Goal: Book appointment/travel/reservation

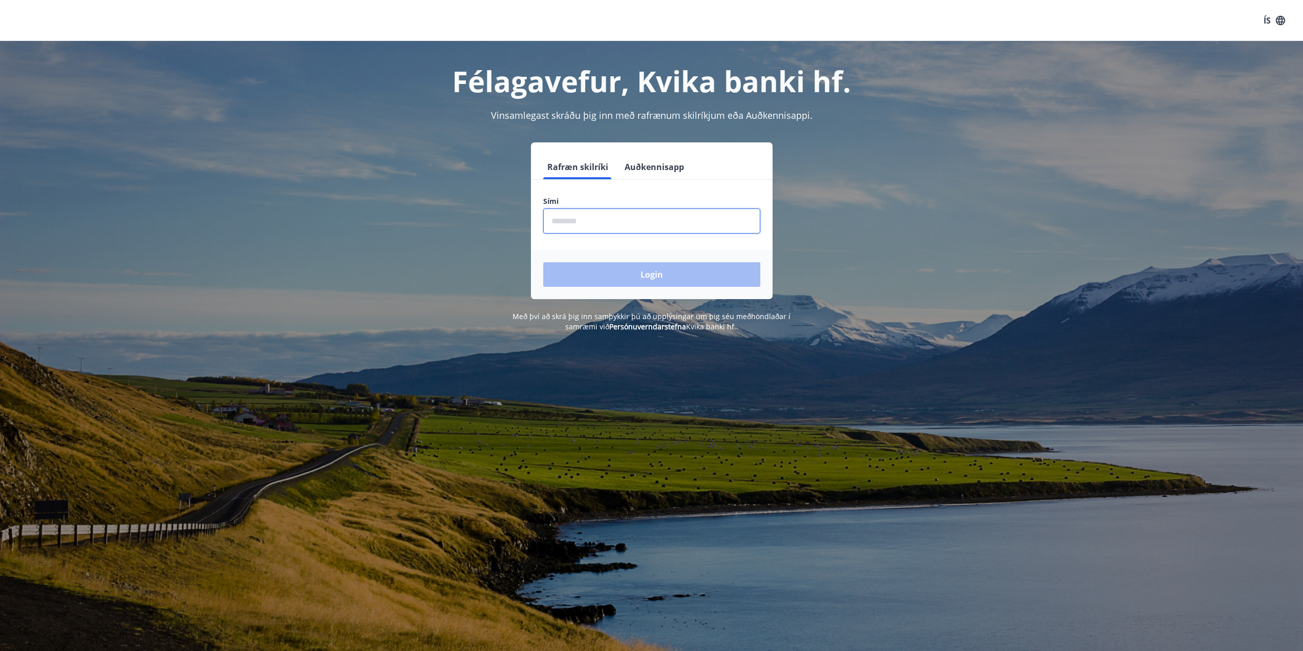
click at [642, 220] on input "phone" at bounding box center [651, 220] width 217 height 25
type input "********"
click at [543, 262] on button "Login" at bounding box center [651, 274] width 217 height 25
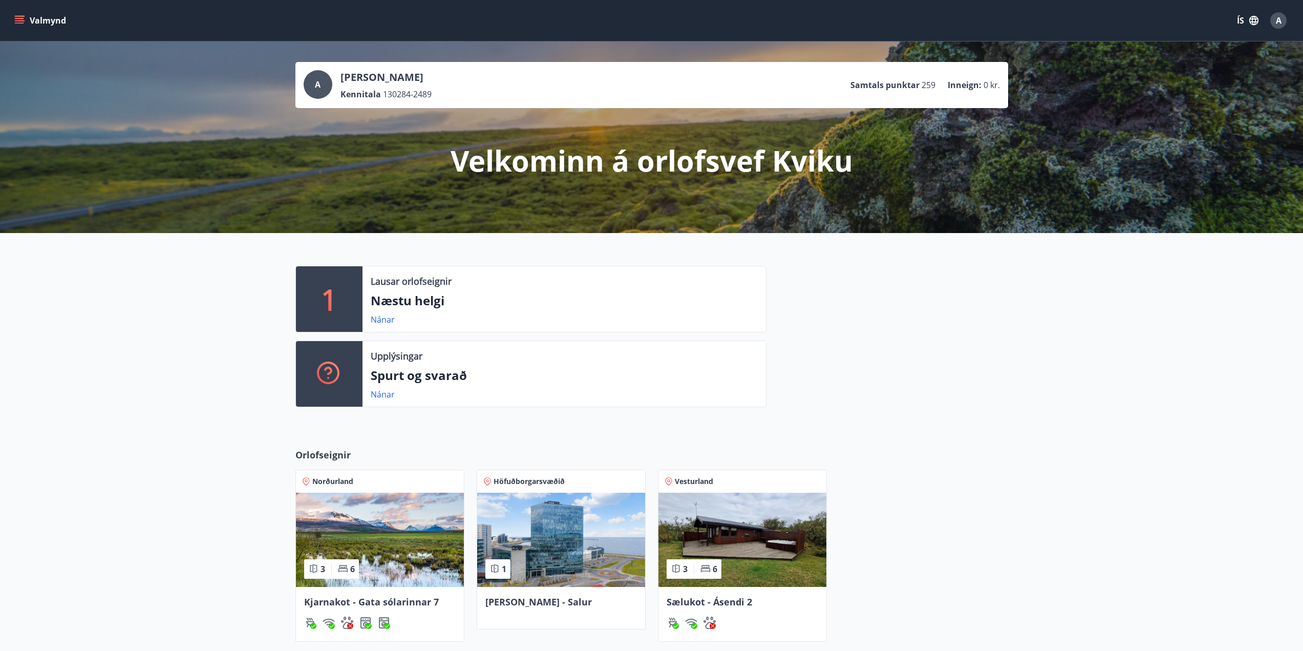
click at [401, 540] on img at bounding box center [380, 540] width 168 height 94
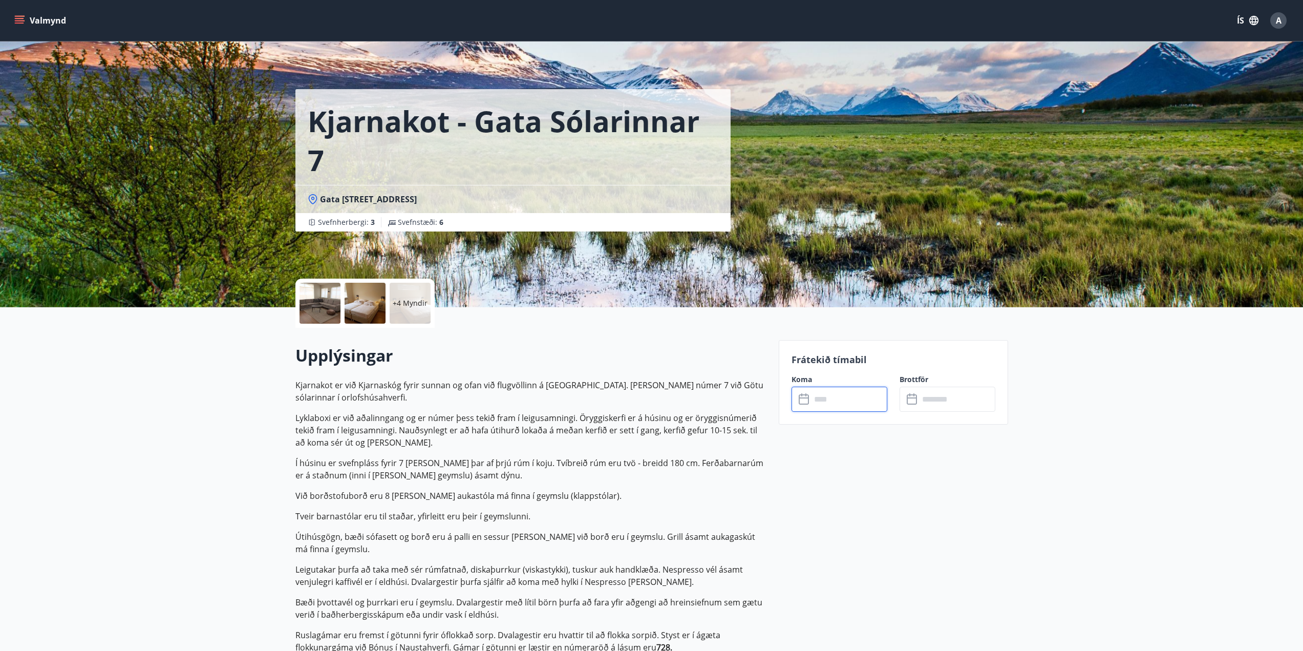
click at [819, 403] on input "text" at bounding box center [849, 399] width 76 height 25
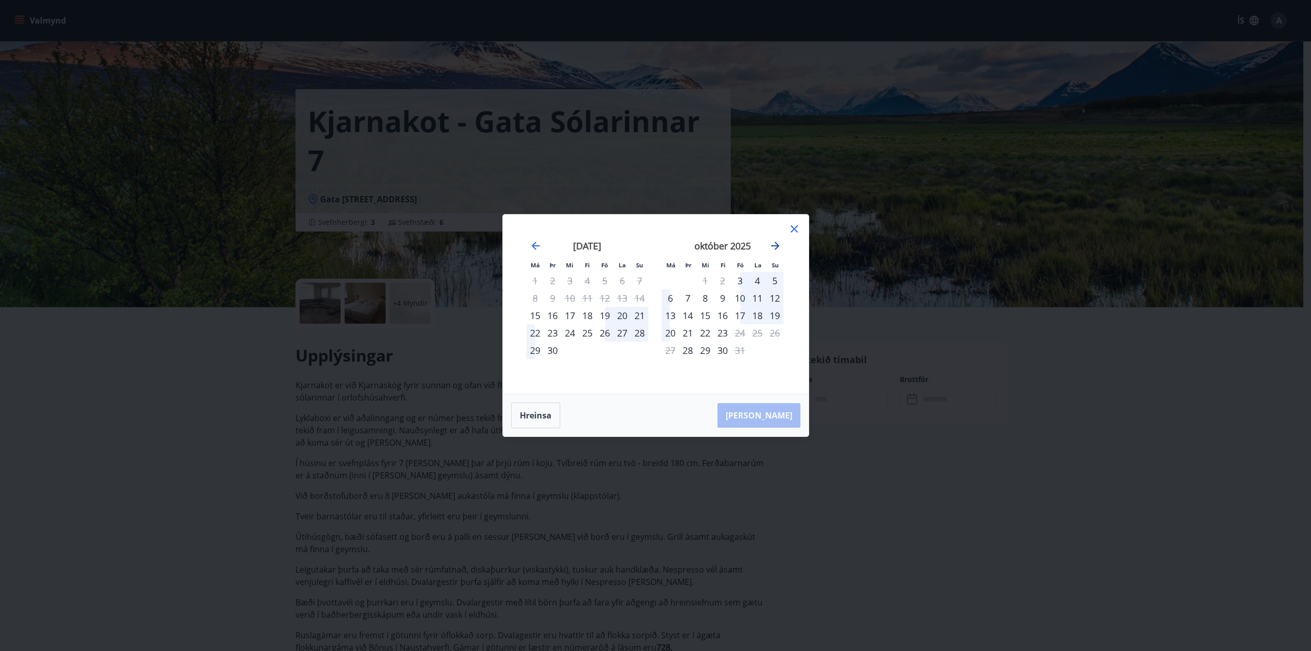
click at [777, 244] on icon "Move forward to switch to the next month." at bounding box center [775, 246] width 12 height 12
click at [775, 248] on icon "Move forward to switch to the next month." at bounding box center [775, 246] width 12 height 12
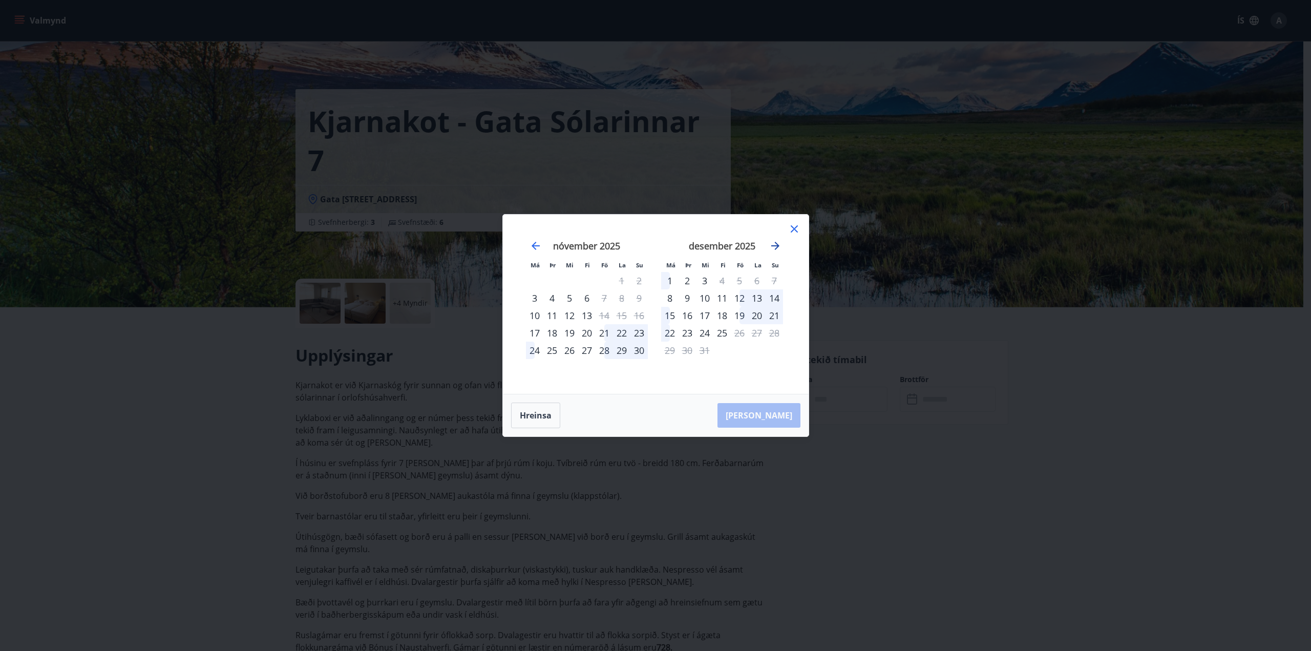
click at [770, 248] on icon "Move forward to switch to the next month." at bounding box center [775, 246] width 12 height 12
click at [807, 237] on div "Má Þr Mi Fi Fö La Su Má Þr Mi Fi Fö La Su september 2025 1 2 3 4 5 6 7 8 9 10 1…" at bounding box center [656, 304] width 306 height 179
click at [799, 229] on icon at bounding box center [794, 229] width 12 height 12
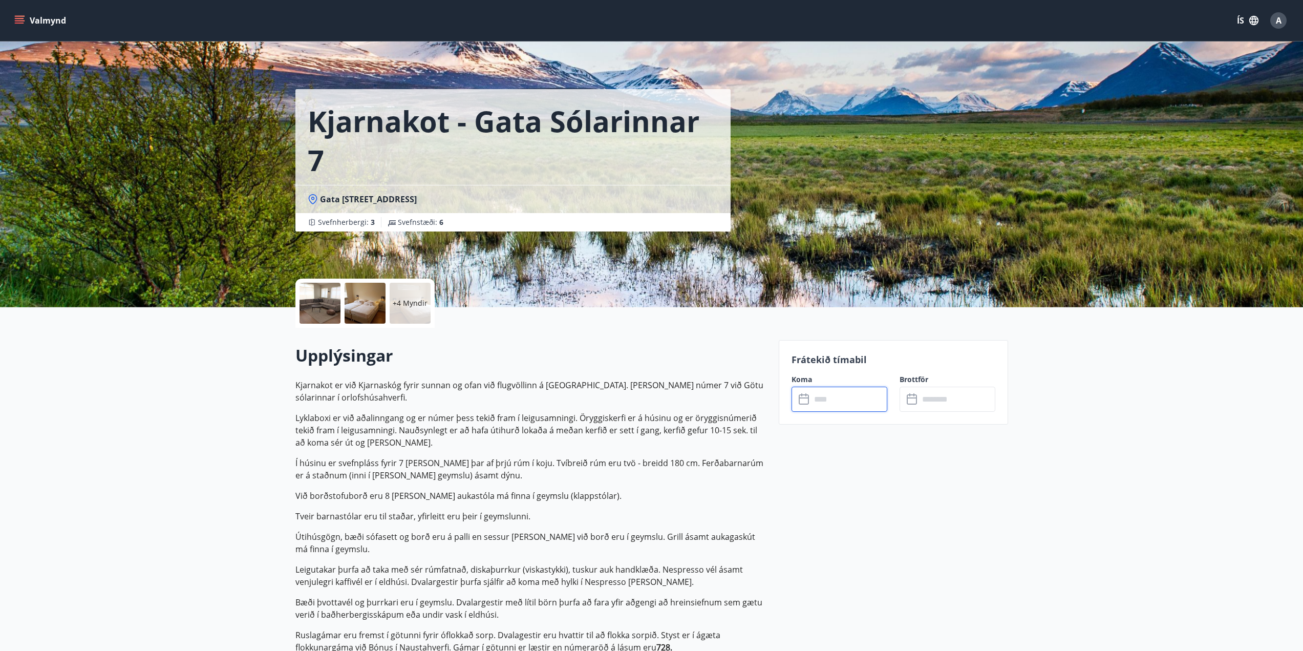
click at [839, 404] on input "text" at bounding box center [849, 399] width 76 height 25
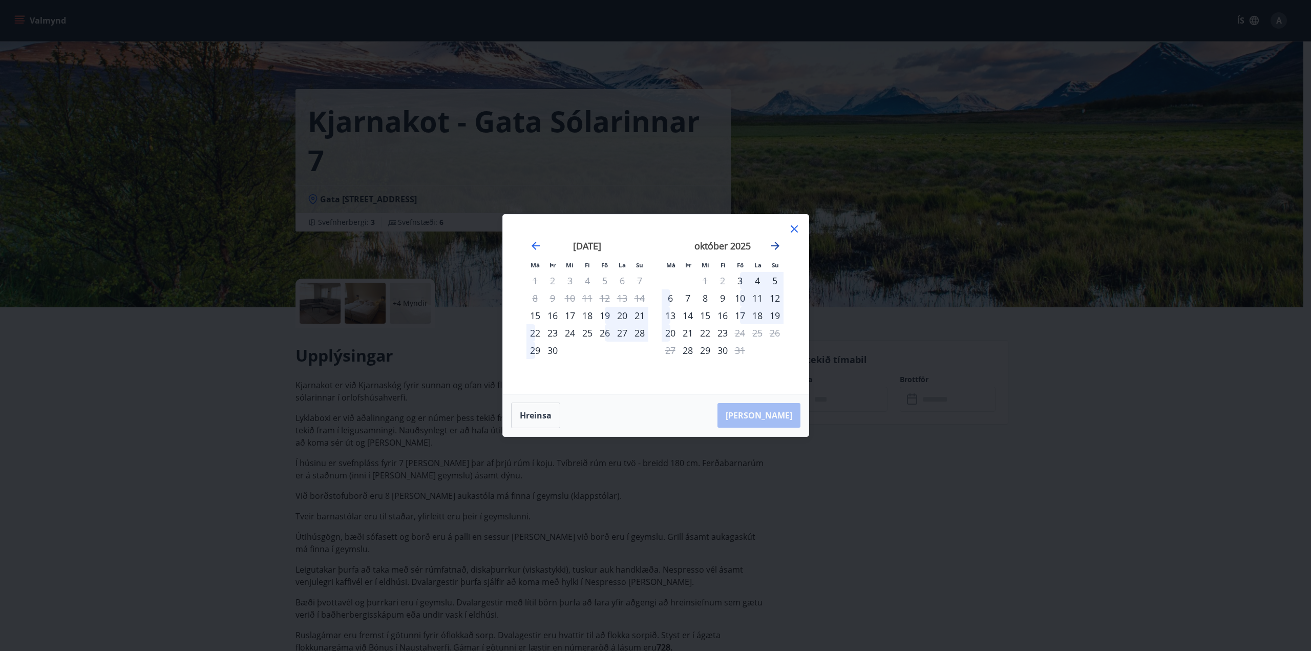
click at [774, 244] on icon "Move forward to switch to the next month." at bounding box center [775, 246] width 12 height 12
click at [774, 245] on icon "Move forward to switch to the next month." at bounding box center [775, 246] width 8 height 8
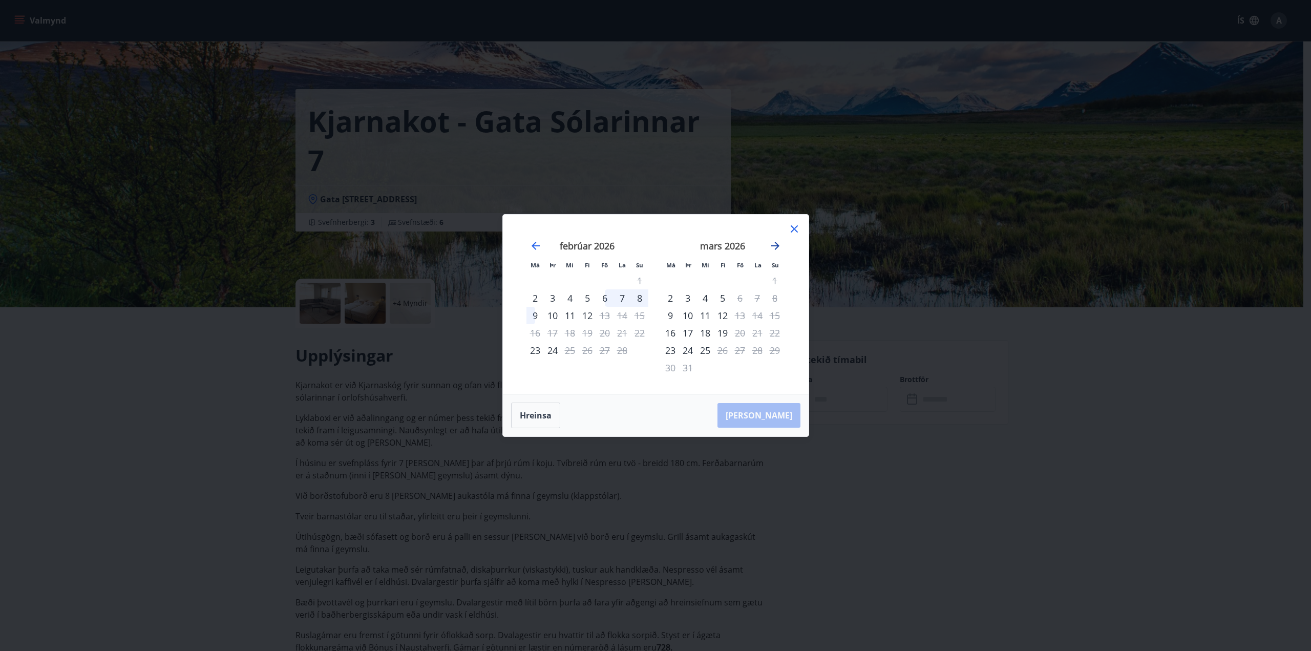
click at [774, 245] on icon "Move forward to switch to the next month." at bounding box center [775, 246] width 8 height 8
click at [539, 243] on icon "Move backward to switch to the previous month." at bounding box center [536, 246] width 12 height 12
click at [606, 317] on div "16" at bounding box center [604, 315] width 17 height 17
click at [541, 335] on div "19" at bounding box center [534, 332] width 17 height 17
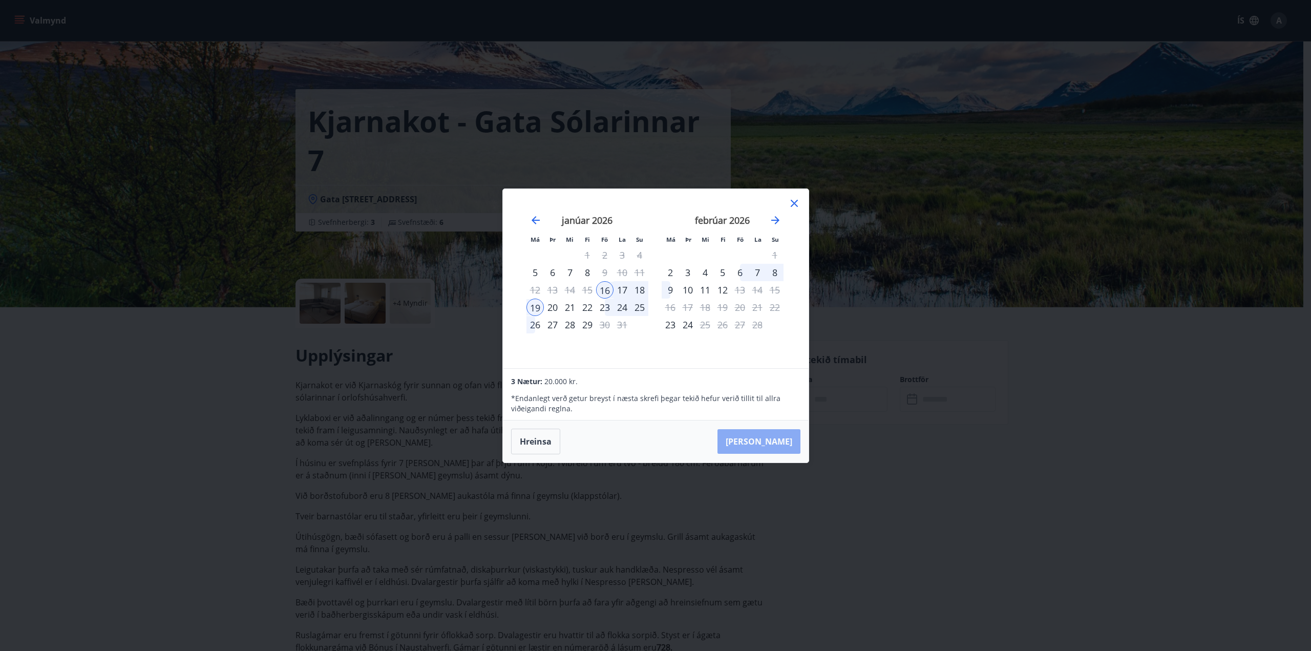
click at [791, 439] on button "Taka Frá" at bounding box center [758, 441] width 83 height 25
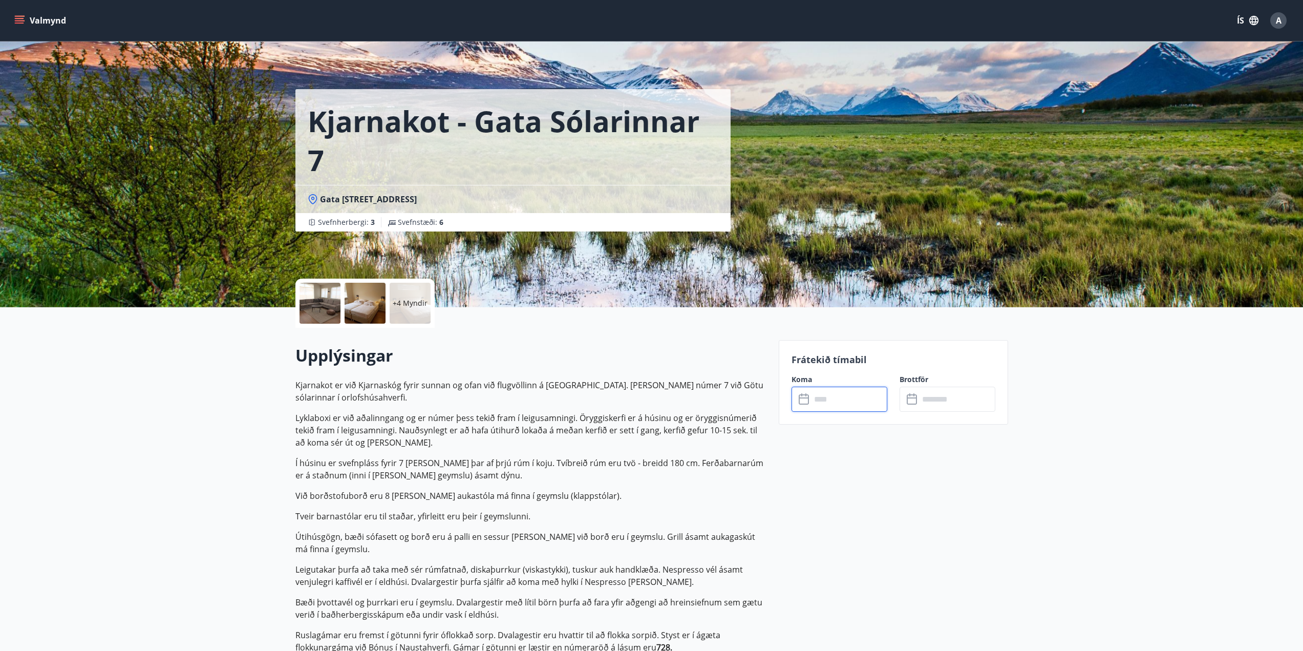
type input "******"
click at [953, 493] on button "Greiða" at bounding box center [948, 493] width 96 height 25
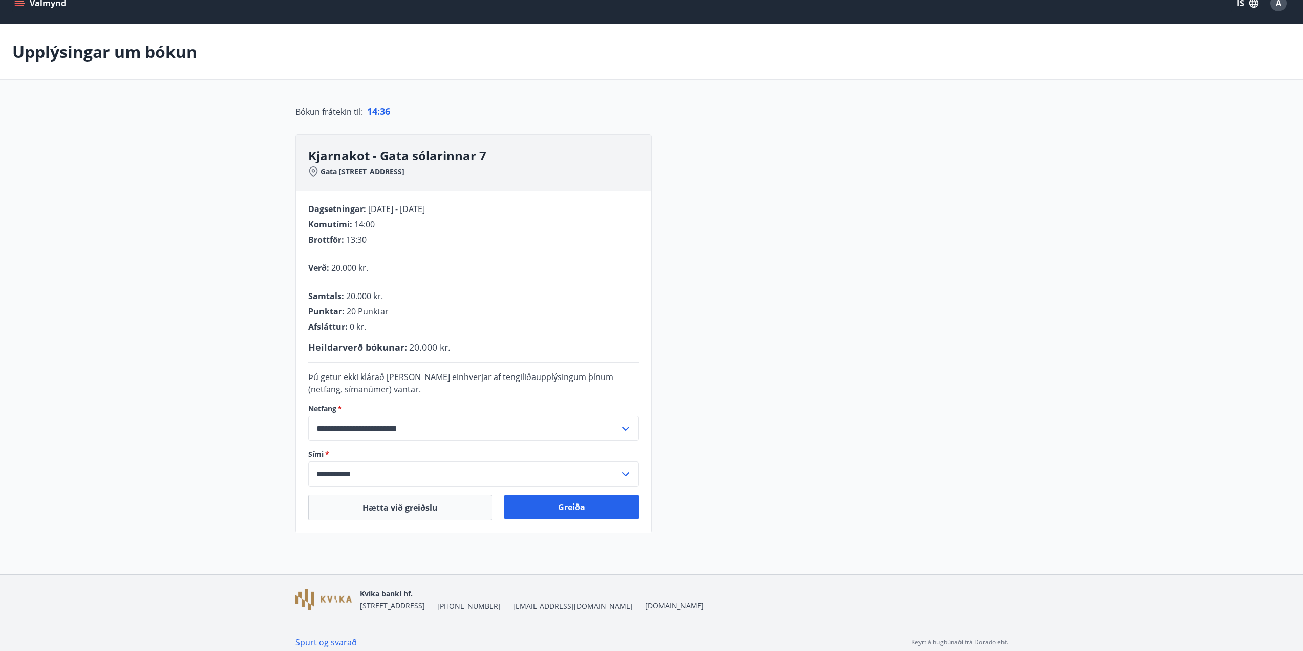
scroll to position [27, 0]
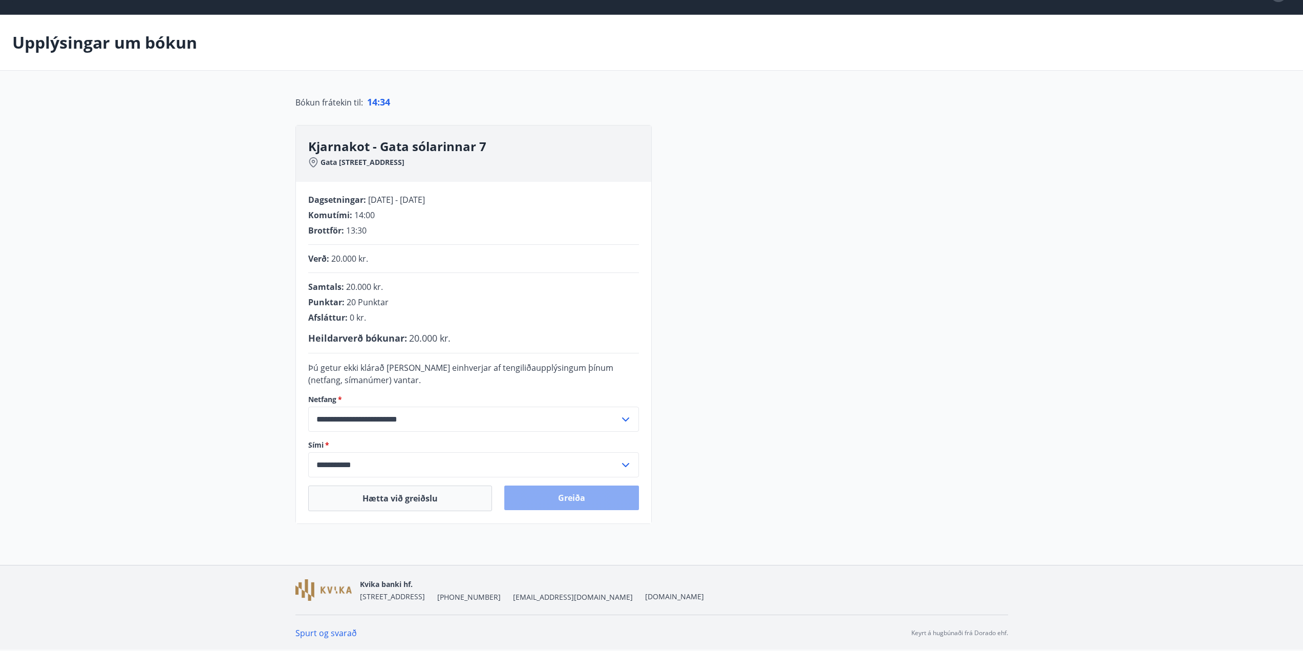
click at [586, 490] on button "Greiða" at bounding box center [571, 497] width 135 height 25
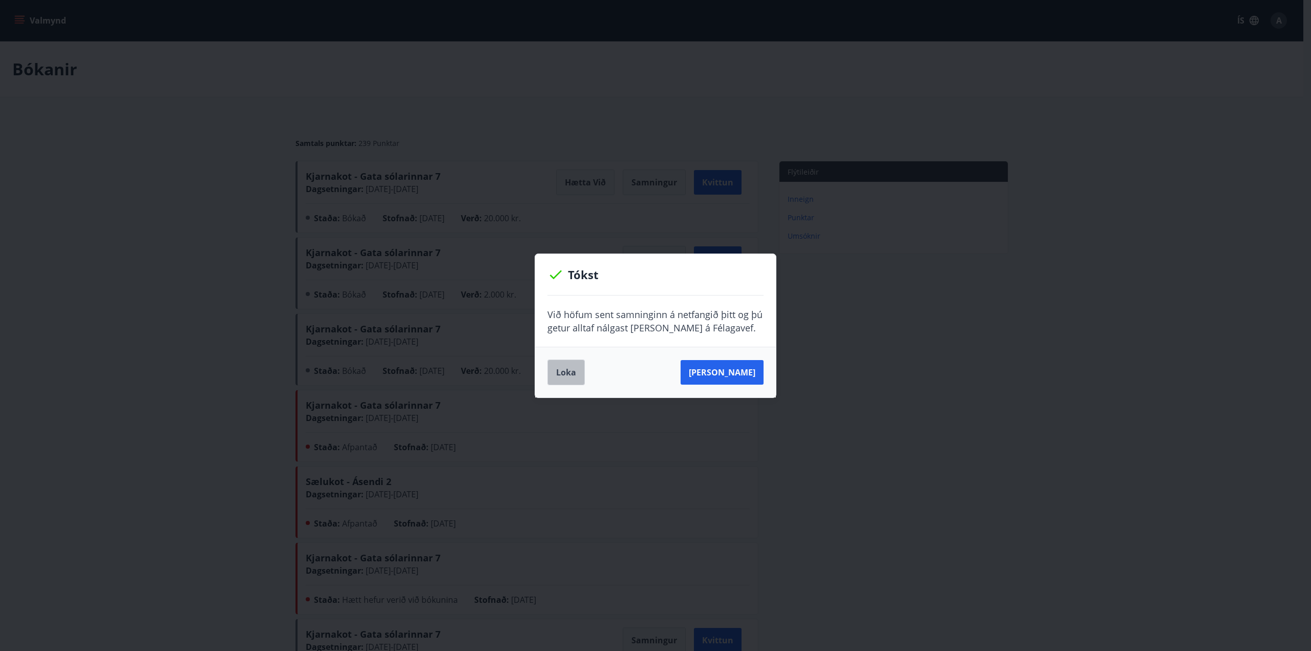
click at [575, 367] on button "Loka" at bounding box center [565, 373] width 37 height 26
